Goal: Task Accomplishment & Management: Complete application form

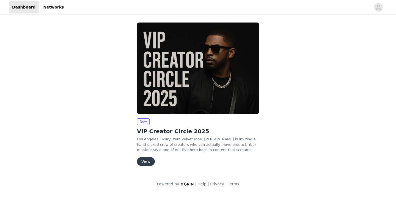
click at [148, 110] on button "View" at bounding box center [146, 161] width 18 height 9
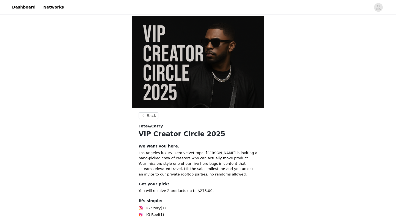
scroll to position [70, 0]
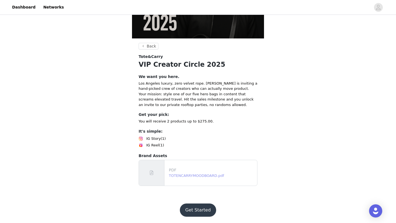
click at [200, 110] on link "TOTENCARRYMOODBOARD.pdf" at bounding box center [196, 176] width 55 height 4
click at [202, 110] on button "Get Started" at bounding box center [198, 210] width 37 height 13
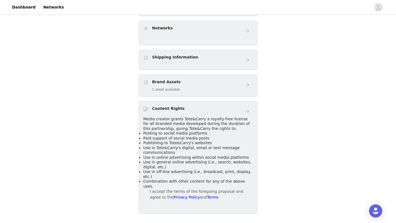
scroll to position [214, 0]
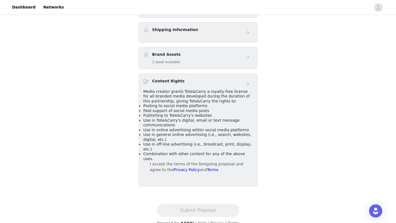
click at [145, 110] on label at bounding box center [145, 164] width 4 height 6
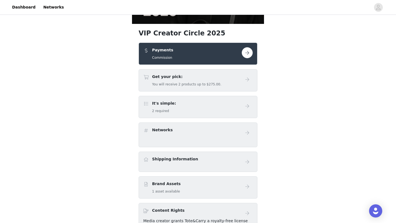
scroll to position [0, 0]
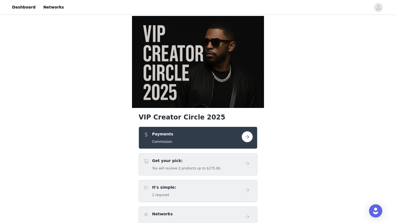
click at [249, 110] on button "button" at bounding box center [247, 136] width 11 height 11
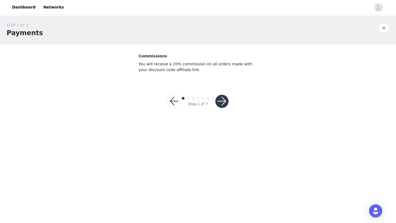
click at [224, 98] on button "button" at bounding box center [221, 101] width 13 height 13
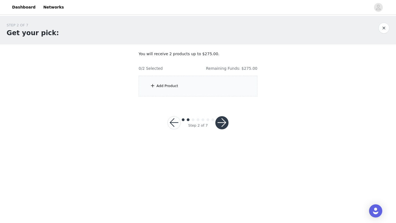
click at [206, 87] on div "Add Product" at bounding box center [198, 86] width 119 height 21
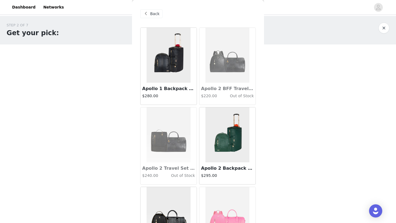
click at [156, 12] on span "Back" at bounding box center [154, 14] width 9 height 6
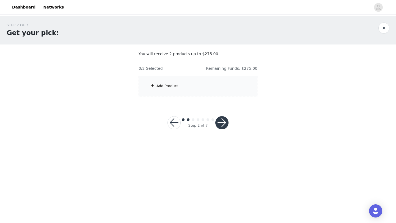
click at [185, 89] on div "Add Product" at bounding box center [198, 86] width 119 height 21
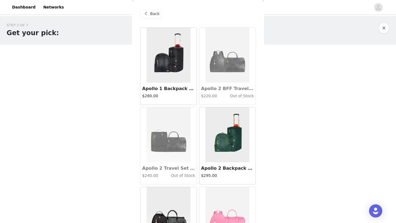
click at [166, 68] on img at bounding box center [168, 55] width 44 height 55
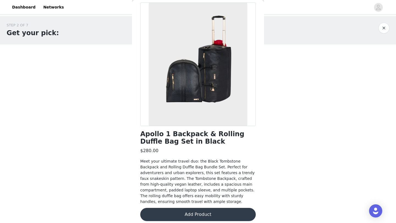
scroll to position [30, 0]
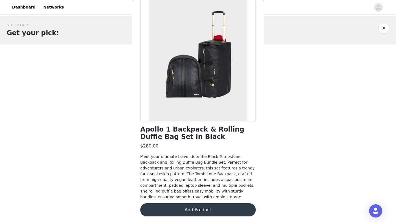
click at [178, 110] on button "Add Product" at bounding box center [197, 209] width 115 height 13
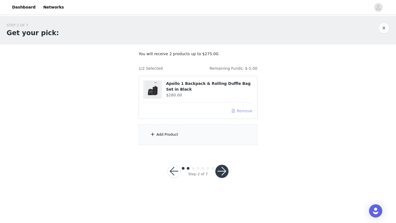
click at [247, 110] on button "Remove" at bounding box center [242, 111] width 22 height 7
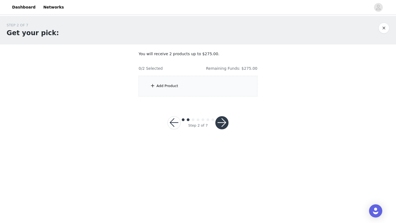
click at [219, 90] on div "Add Product" at bounding box center [198, 86] width 119 height 21
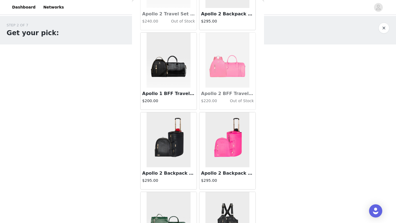
scroll to position [100, 0]
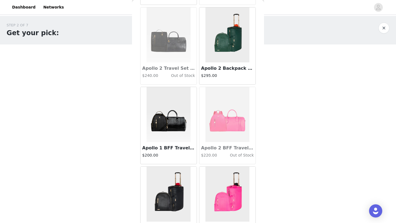
click at [169, 110] on img at bounding box center [168, 114] width 44 height 55
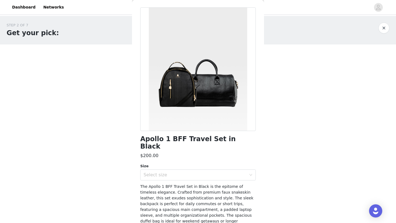
scroll to position [0, 0]
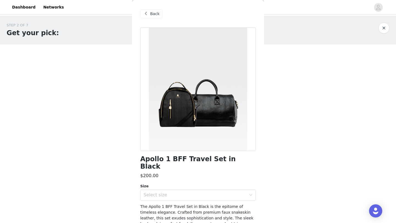
click at [148, 18] on div "Back" at bounding box center [151, 13] width 22 height 9
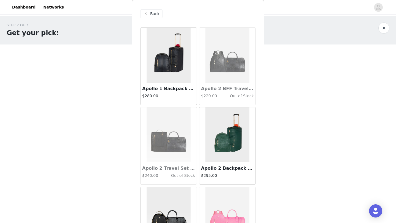
click at [167, 64] on img at bounding box center [168, 55] width 44 height 55
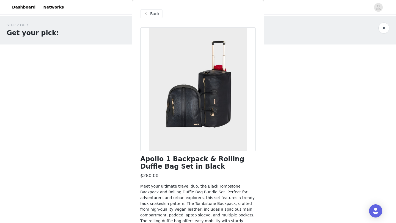
click at [151, 15] on span "Back" at bounding box center [154, 14] width 9 height 6
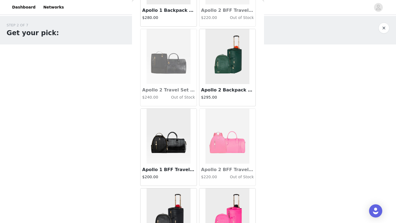
click at [161, 110] on img at bounding box center [168, 136] width 44 height 55
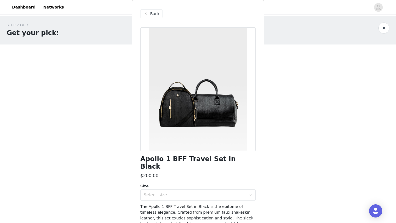
click at [143, 11] on span at bounding box center [145, 13] width 7 height 7
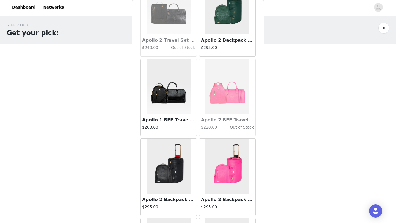
click at [171, 92] on img at bounding box center [168, 86] width 44 height 55
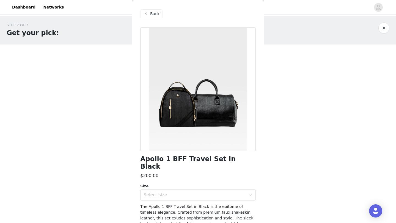
click at [148, 15] on span at bounding box center [145, 13] width 7 height 7
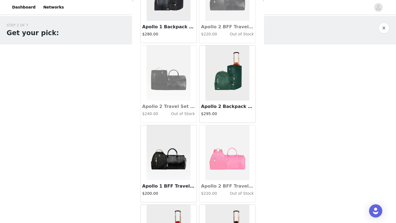
scroll to position [62, 0]
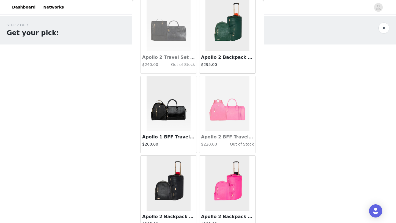
click at [176, 110] on img at bounding box center [168, 103] width 44 height 55
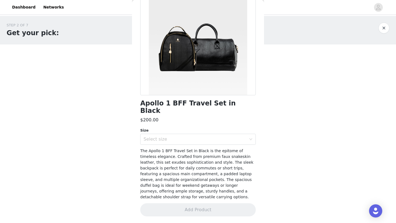
scroll to position [48, 0]
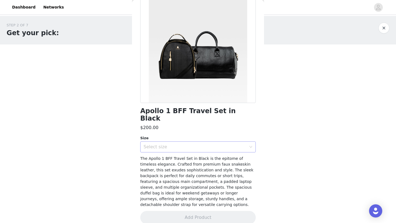
click at [196, 110] on div "Select size" at bounding box center [194, 146] width 103 height 5
click at [196, 110] on li "Large Backpack + Regular Duffle" at bounding box center [197, 151] width 115 height 9
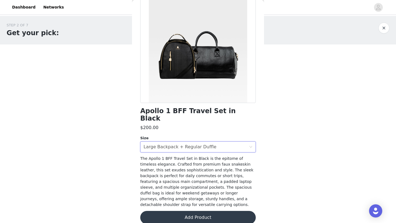
click at [209, 110] on button "Add Product" at bounding box center [197, 217] width 115 height 13
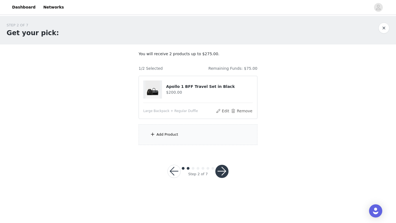
click at [220, 110] on button "button" at bounding box center [221, 171] width 13 height 13
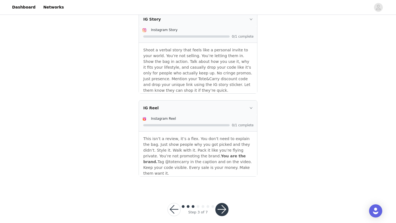
scroll to position [122, 0]
click at [223, 110] on button "button" at bounding box center [221, 209] width 13 height 13
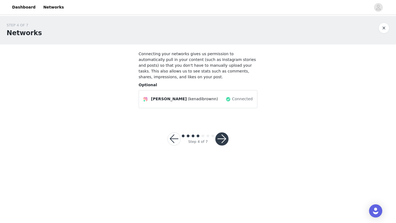
click at [221, 110] on button "button" at bounding box center [221, 138] width 13 height 13
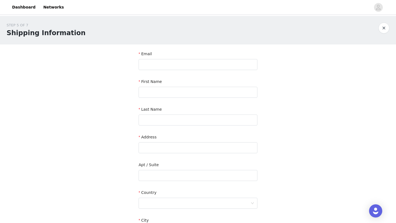
click at [229, 70] on div "Email" at bounding box center [198, 61] width 119 height 21
click at [221, 63] on input "text" at bounding box center [198, 64] width 119 height 11
type input "[EMAIL_ADDRESS][DOMAIN_NAME]"
type input "Kenadi"
type input "Brown"
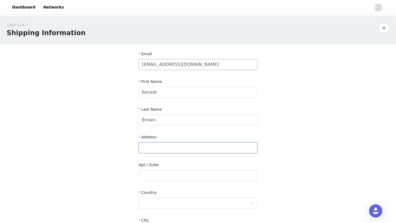
type input "8 [PERSON_NAME] Dr"
type input "[GEOGRAPHIC_DATA]"
type input "03824"
type input "7022801462"
click at [175, 110] on input "8 [PERSON_NAME] Dr" at bounding box center [198, 147] width 119 height 11
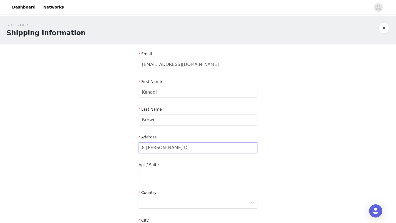
drag, startPoint x: 176, startPoint y: 148, endPoint x: 135, endPoint y: 148, distance: 41.2
click at [135, 110] on section "Email [EMAIL_ADDRESS][DOMAIN_NAME] First Name [PERSON_NAME] Last Name Brown Add…" at bounding box center [198, 176] width 132 height 263
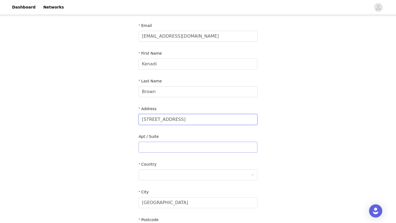
scroll to position [70, 0]
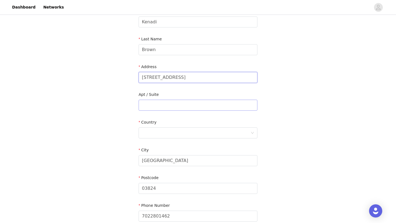
type input "[STREET_ADDRESS]"
click at [171, 105] on input "text" at bounding box center [198, 105] width 119 height 11
type input "Unit 212"
click at [178, 110] on div at bounding box center [196, 133] width 109 height 10
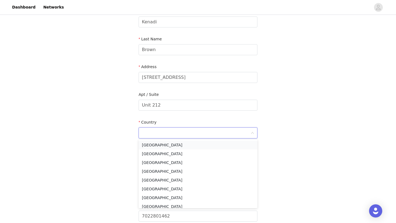
click at [178, 110] on li "[GEOGRAPHIC_DATA]" at bounding box center [198, 145] width 119 height 9
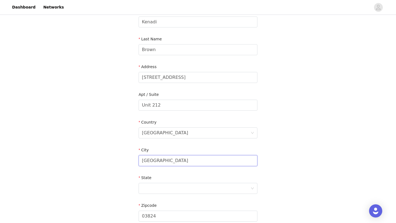
click at [178, 110] on input "[GEOGRAPHIC_DATA]" at bounding box center [198, 160] width 119 height 11
drag, startPoint x: 179, startPoint y: 162, endPoint x: 124, endPoint y: 161, distance: 55.0
click at [124, 110] on div "STEP 5 OF 7 Shipping Information Email [EMAIL_ADDRESS][DOMAIN_NAME] First Name …" at bounding box center [198, 105] width 396 height 319
type input "[GEOGRAPHIC_DATA]"
click at [192, 110] on div at bounding box center [196, 188] width 109 height 10
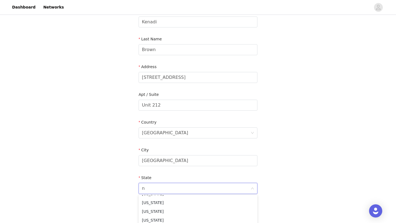
scroll to position [1, 0]
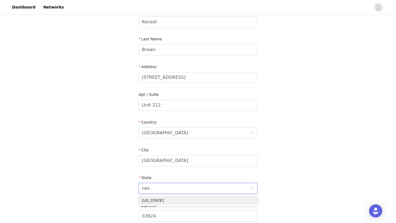
type input "[PERSON_NAME]"
click at [169, 110] on li "[US_STATE]" at bounding box center [198, 200] width 119 height 9
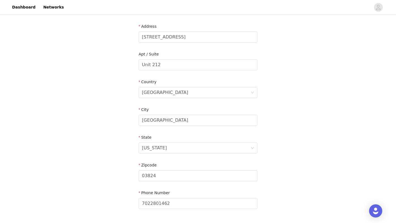
scroll to position [115, 0]
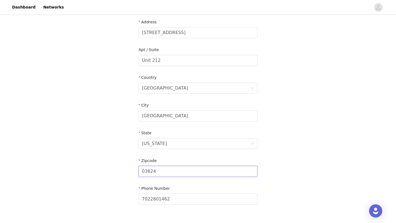
drag, startPoint x: 174, startPoint y: 174, endPoint x: 109, endPoint y: 172, distance: 65.4
click at [109, 110] on div "STEP 5 OF 7 Shipping Information Email [EMAIL_ADDRESS][DOMAIN_NAME] First Name …" at bounding box center [198, 60] width 396 height 319
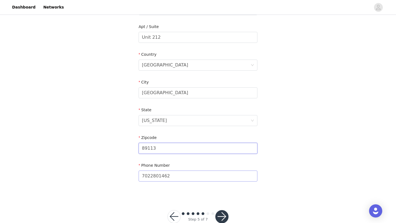
scroll to position [151, 0]
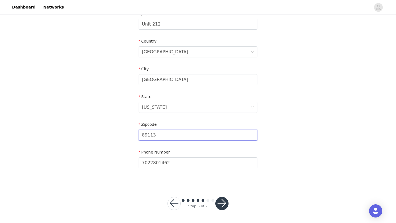
type input "89113"
click at [221, 110] on button "button" at bounding box center [221, 203] width 13 height 13
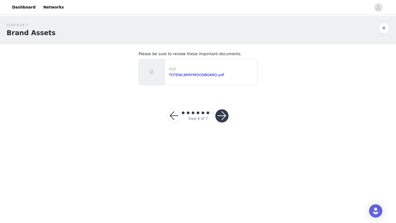
click at [225, 110] on button "button" at bounding box center [221, 115] width 13 height 13
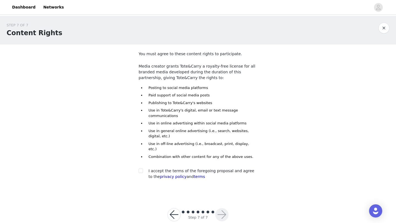
scroll to position [6, 0]
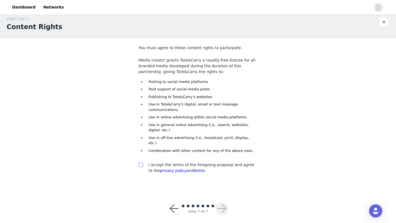
click at [141, 110] on input "checkbox" at bounding box center [141, 165] width 4 height 4
checkbox input "true"
click at [226, 110] on button "button" at bounding box center [221, 208] width 13 height 13
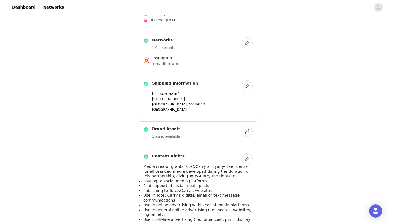
scroll to position [286, 0]
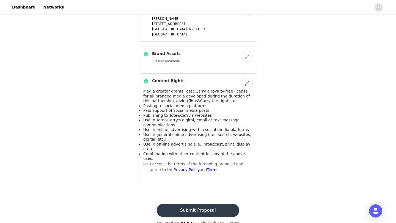
click at [211, 110] on button "Submit Proposal" at bounding box center [198, 210] width 82 height 13
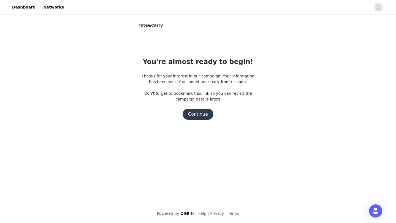
scroll to position [0, 0]
click at [206, 110] on button "Continue" at bounding box center [197, 114] width 31 height 11
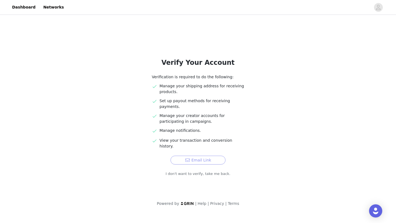
click at [200, 110] on button "Email Link" at bounding box center [197, 160] width 55 height 9
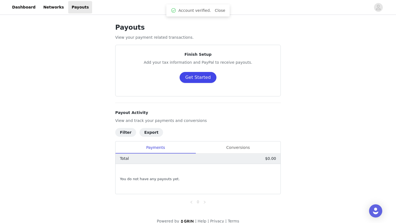
click at [204, 77] on button "Get Started" at bounding box center [197, 77] width 37 height 11
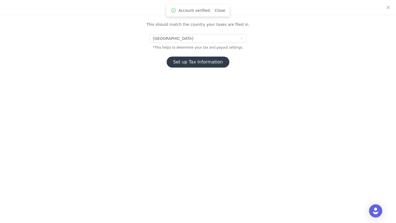
click at [214, 62] on button "Set up Tax Information" at bounding box center [198, 62] width 63 height 11
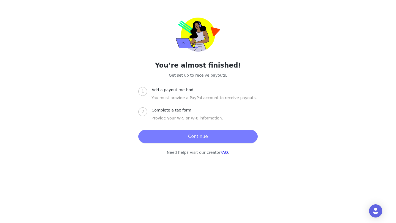
click at [191, 139] on button "Continue" at bounding box center [197, 136] width 119 height 13
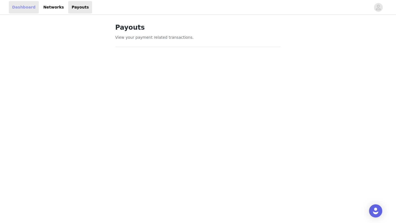
click at [31, 6] on link "Dashboard" at bounding box center [24, 7] width 30 height 12
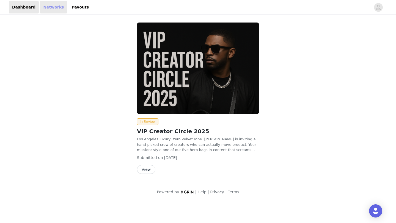
click at [46, 12] on link "Networks" at bounding box center [53, 7] width 27 height 12
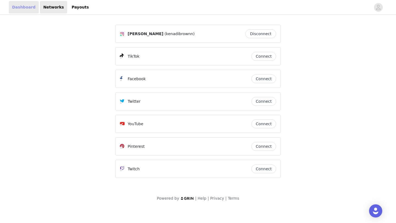
click at [24, 4] on link "Dashboard" at bounding box center [24, 7] width 30 height 12
